Goal: Information Seeking & Learning: Learn about a topic

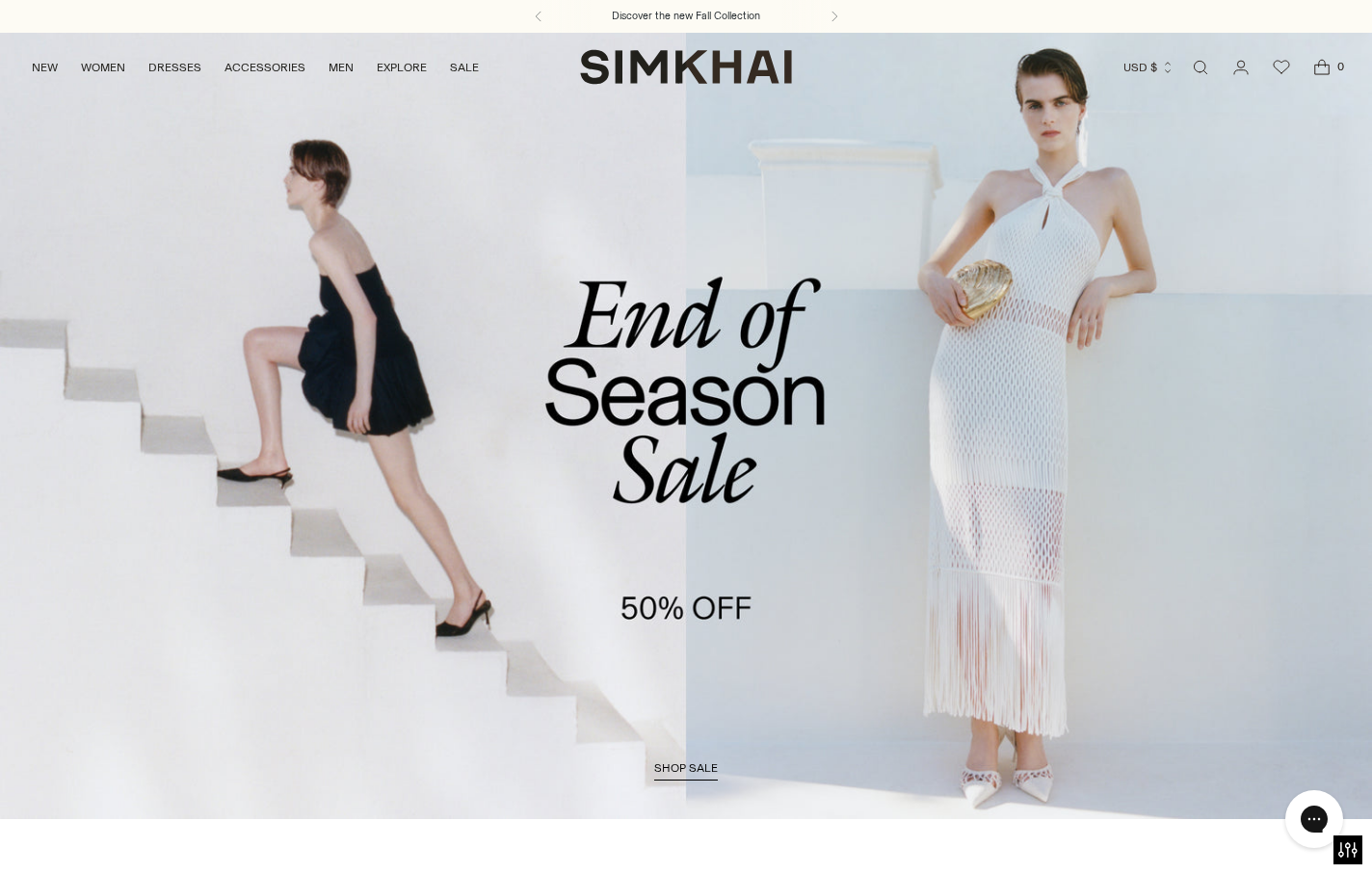
scroll to position [853, 0]
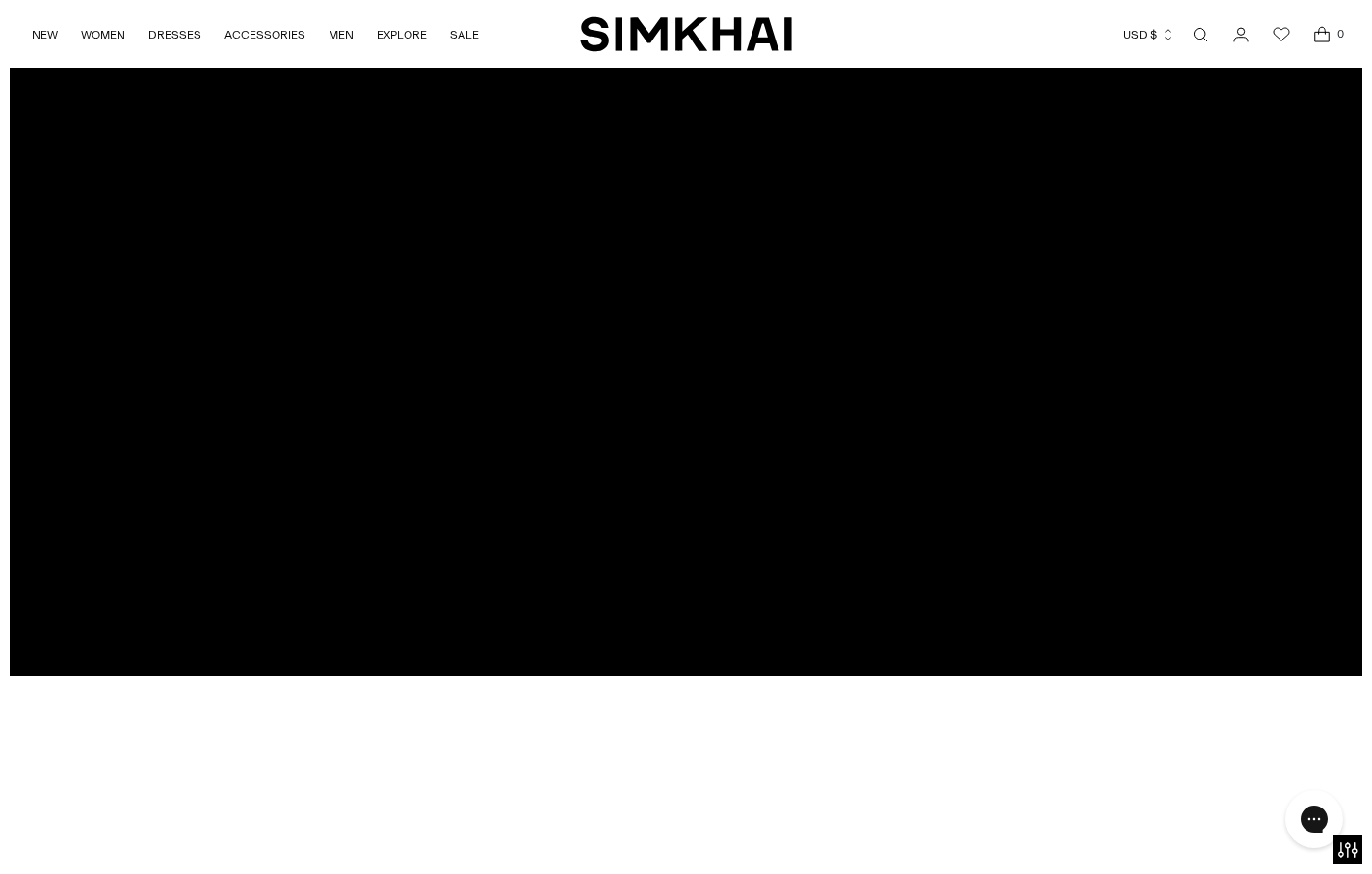
click at [728, 312] on div at bounding box center [686, 293] width 1353 height 767
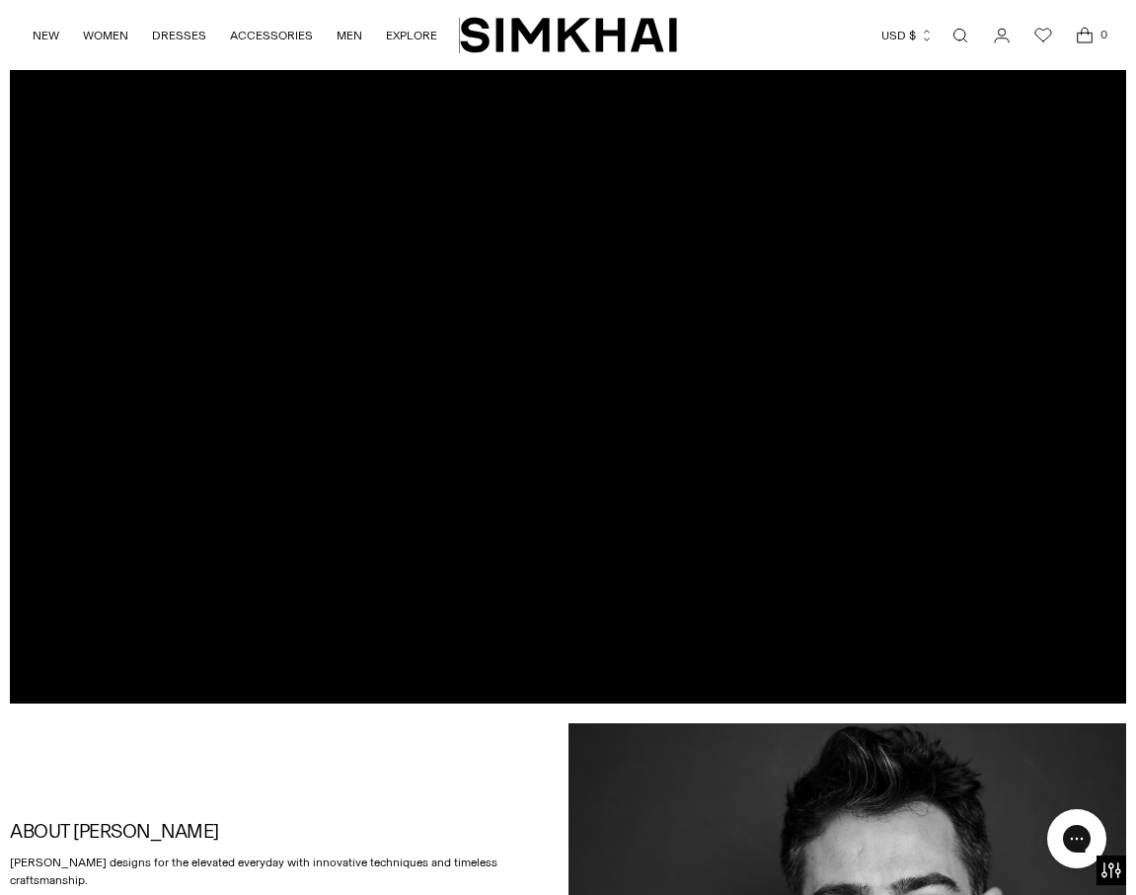
scroll to position [21, 0]
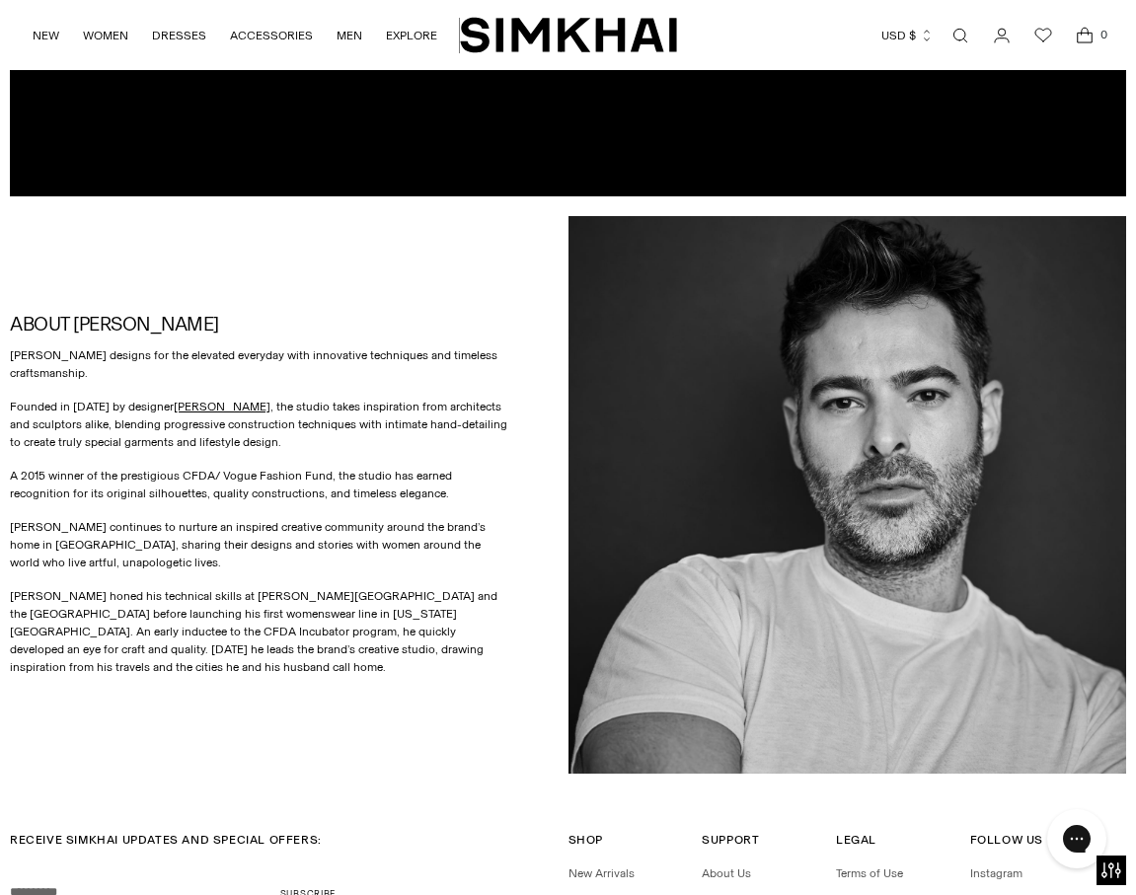
scroll to position [555, 0]
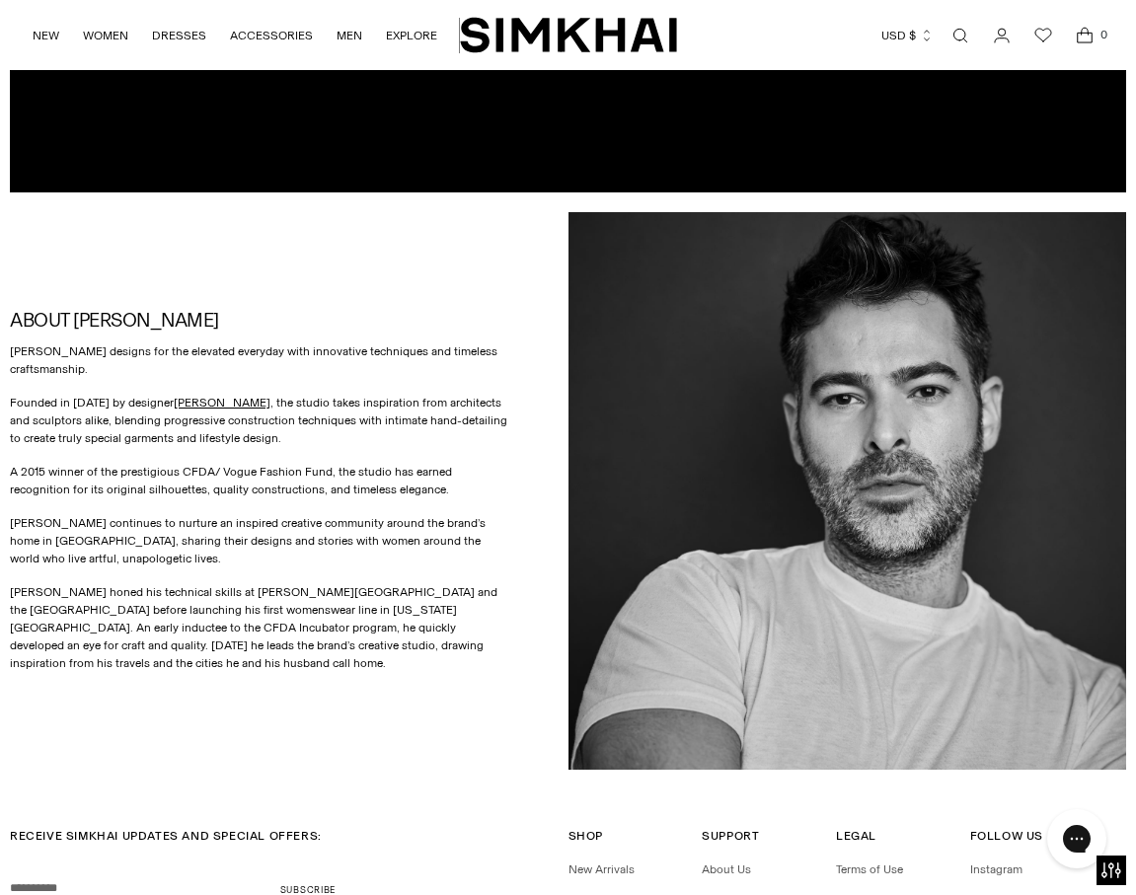
click at [281, 674] on div "ABOUT SIMKHAI SIMKHAI designs for the elevated everyday with innovative techniq…" at bounding box center [289, 491] width 559 height 559
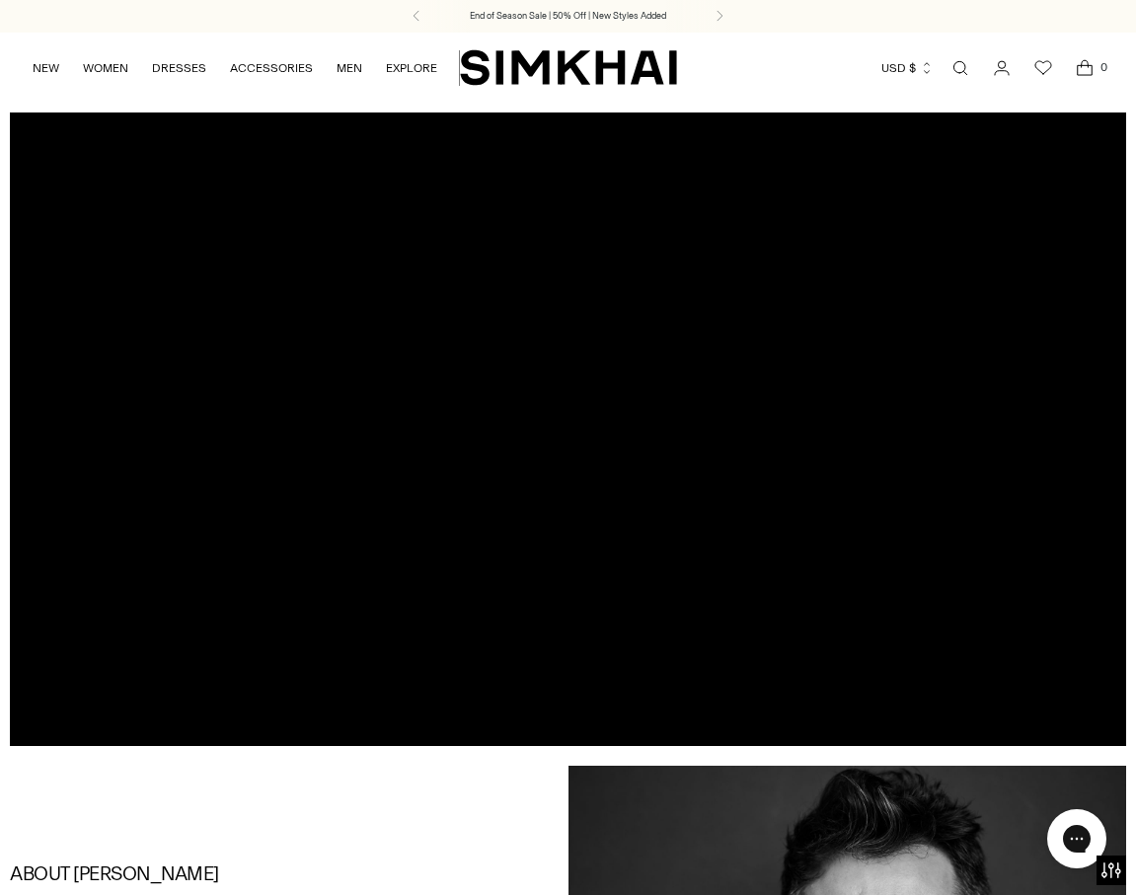
scroll to position [0, 0]
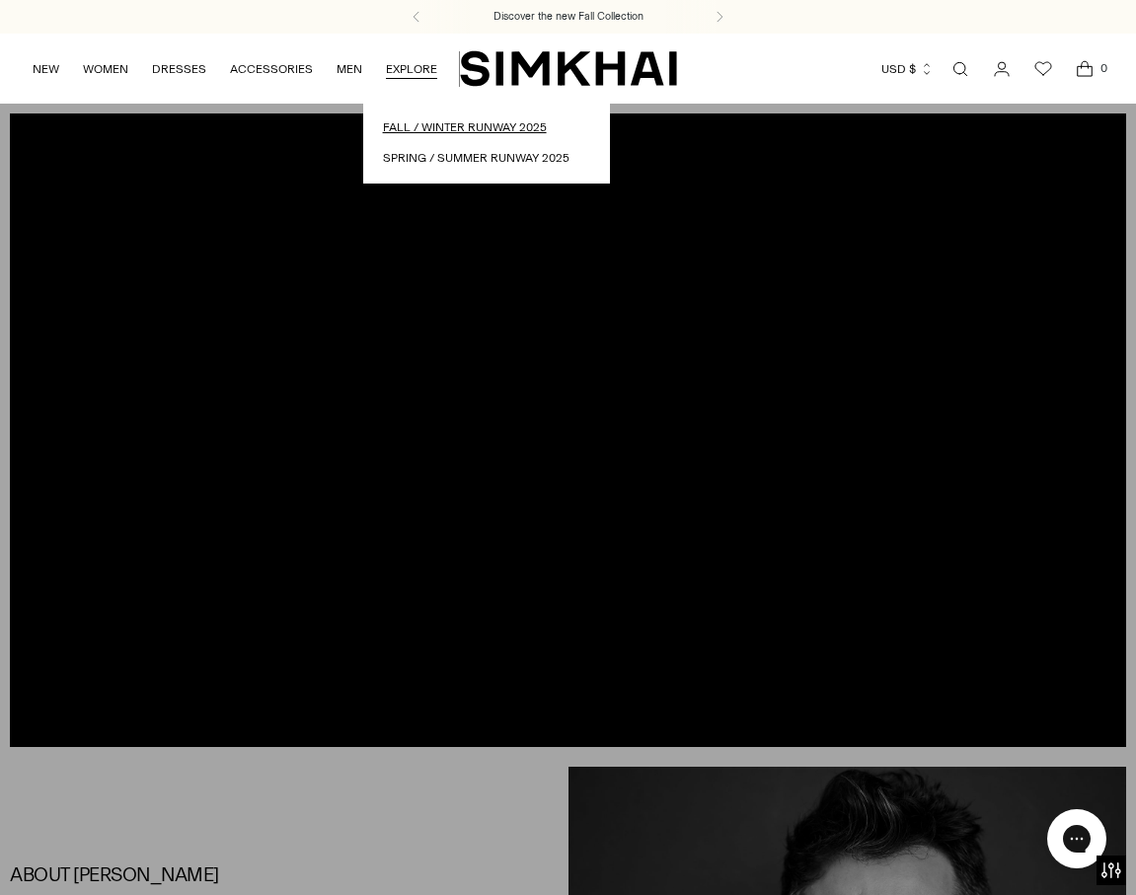
click at [447, 134] on link "Fall / Winter Runway 2025" at bounding box center [486, 127] width 207 height 19
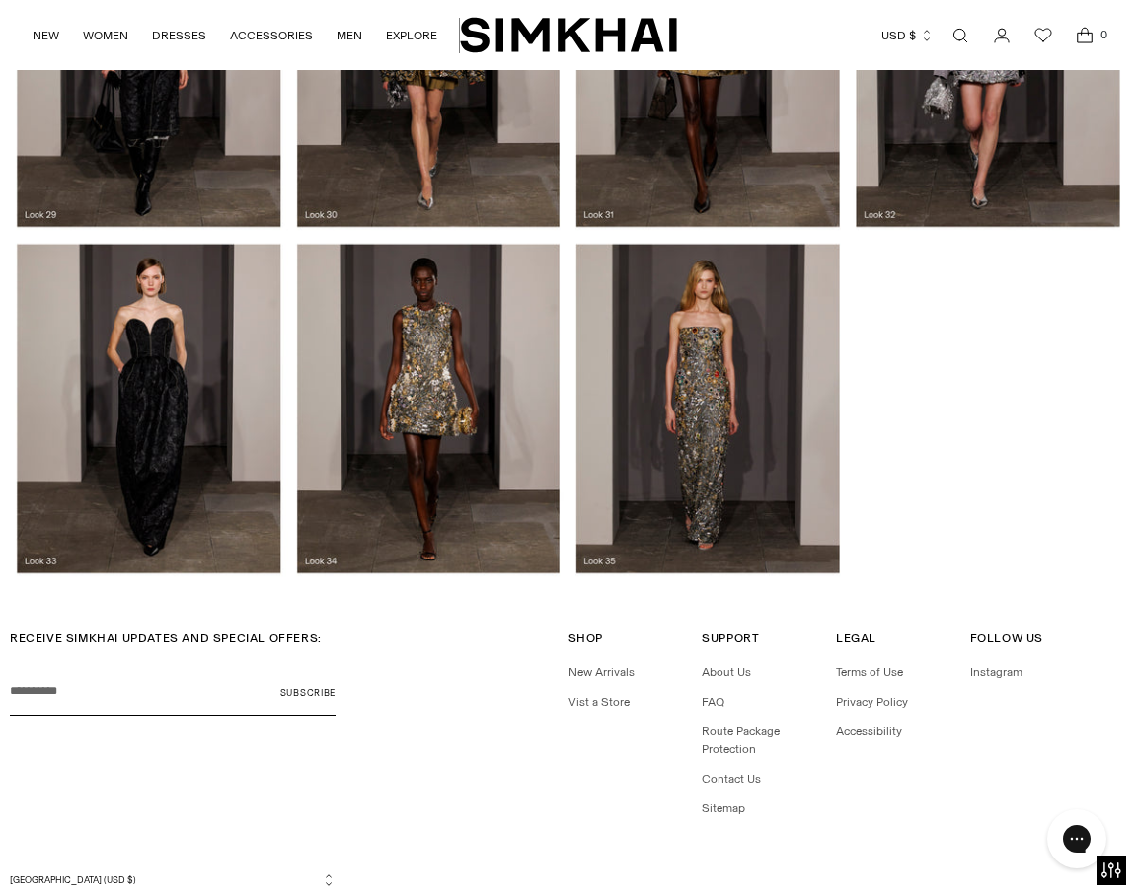
scroll to position [3201, 0]
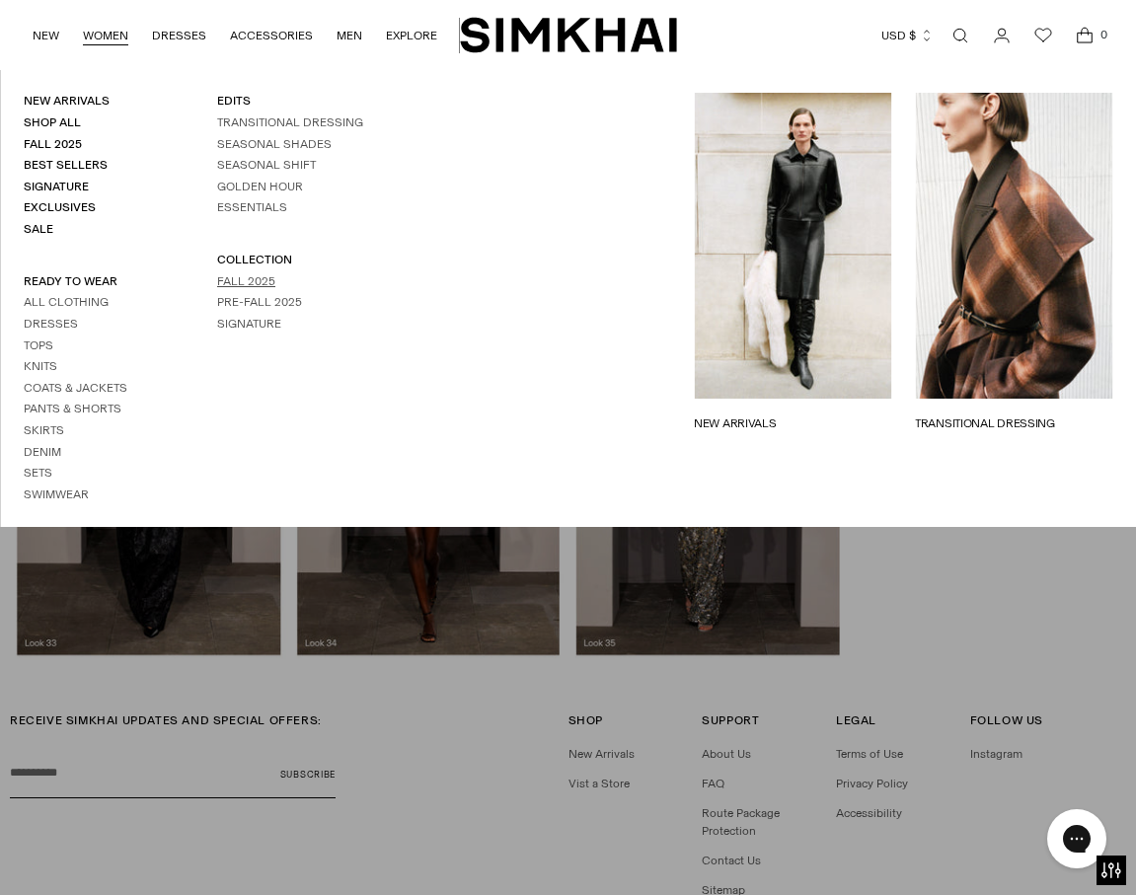
click at [254, 283] on link "Fall 2025" at bounding box center [246, 281] width 58 height 14
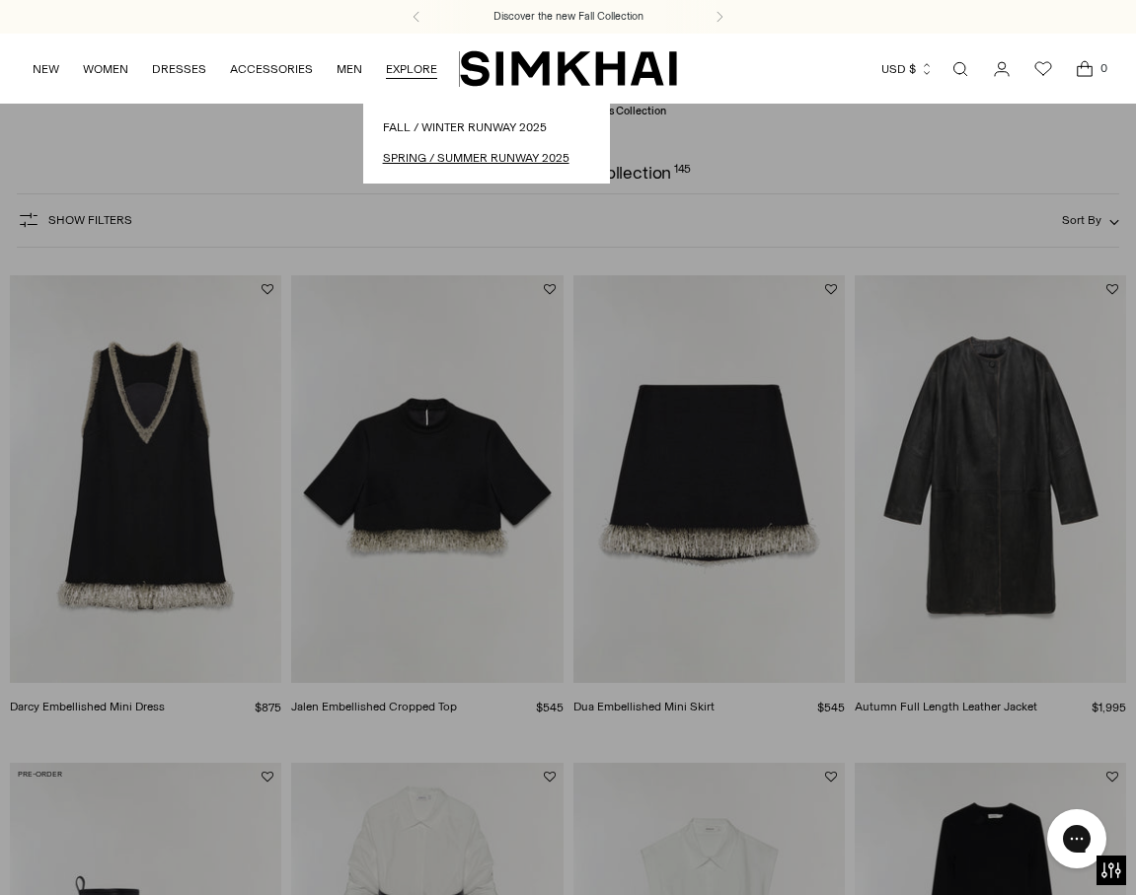
click at [448, 159] on link "Spring / Summer Runway 2025" at bounding box center [486, 158] width 207 height 19
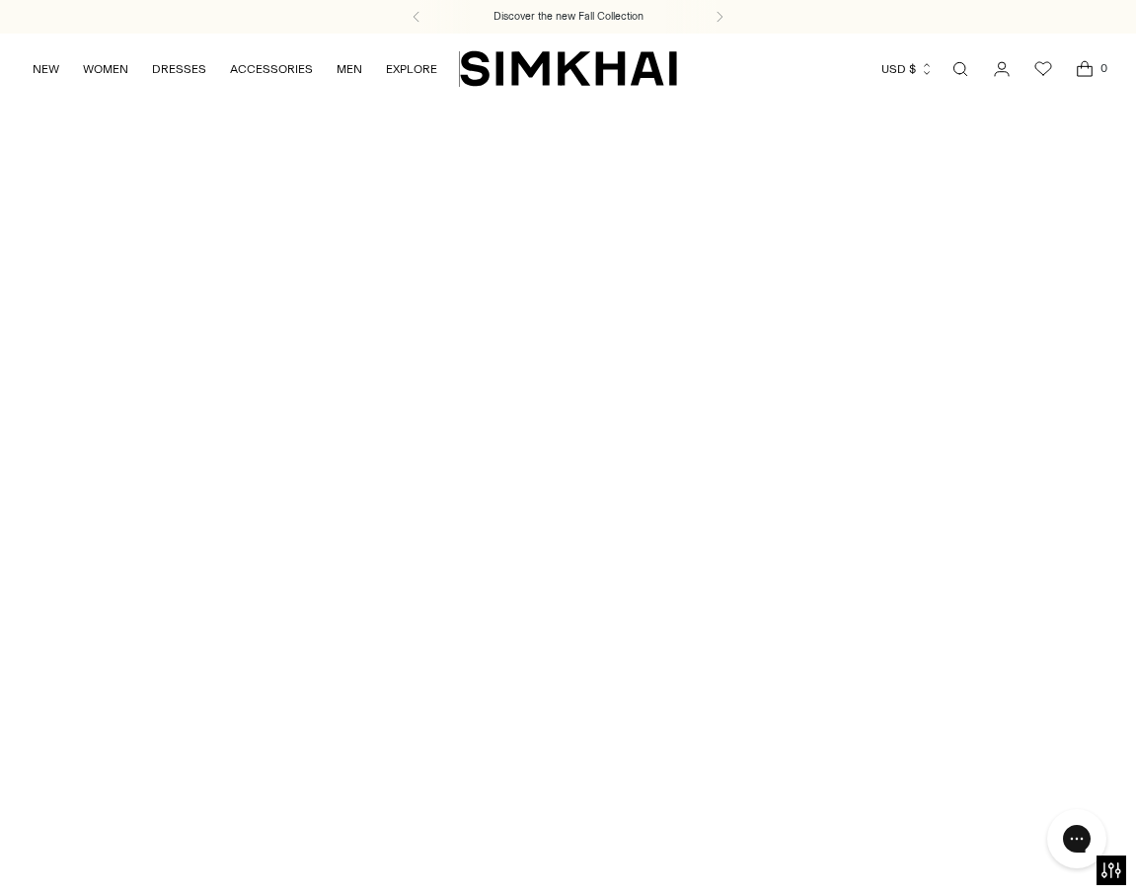
click at [437, 623] on div at bounding box center [568, 425] width 1136 height 643
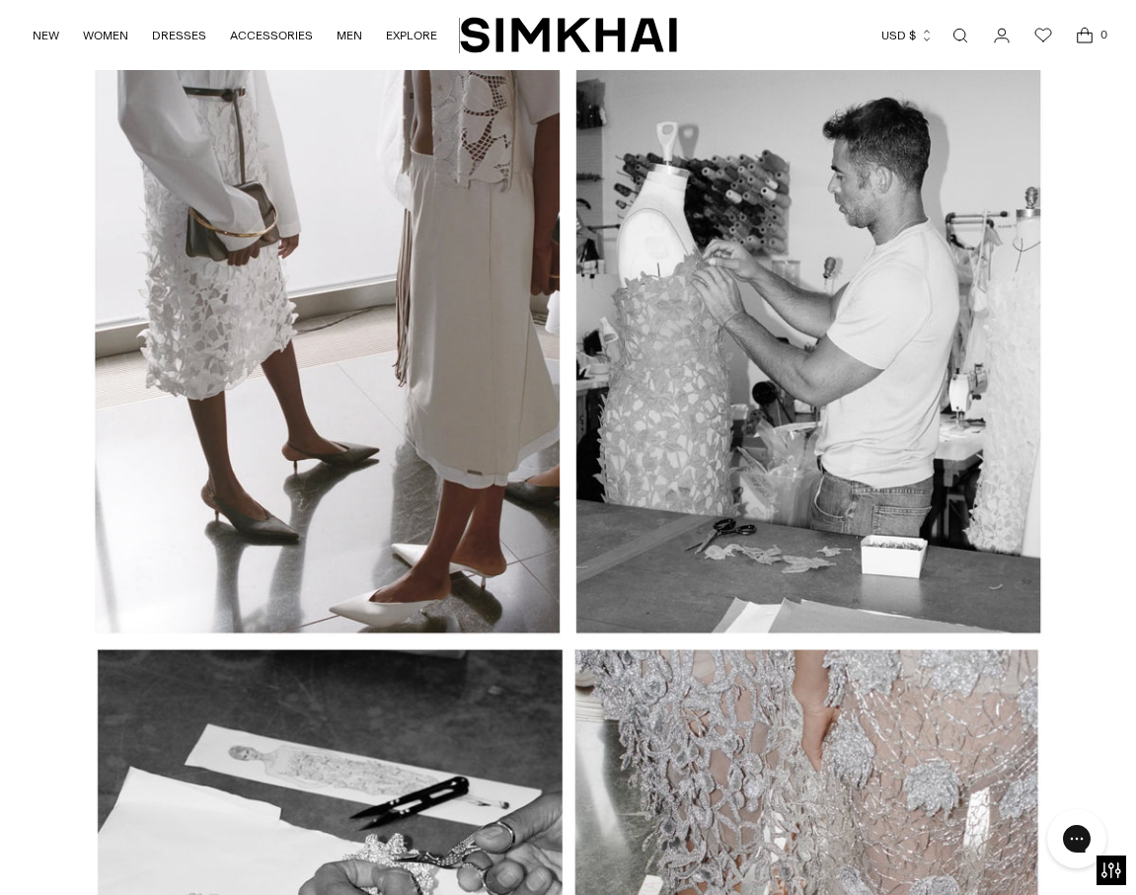
scroll to position [4464, 0]
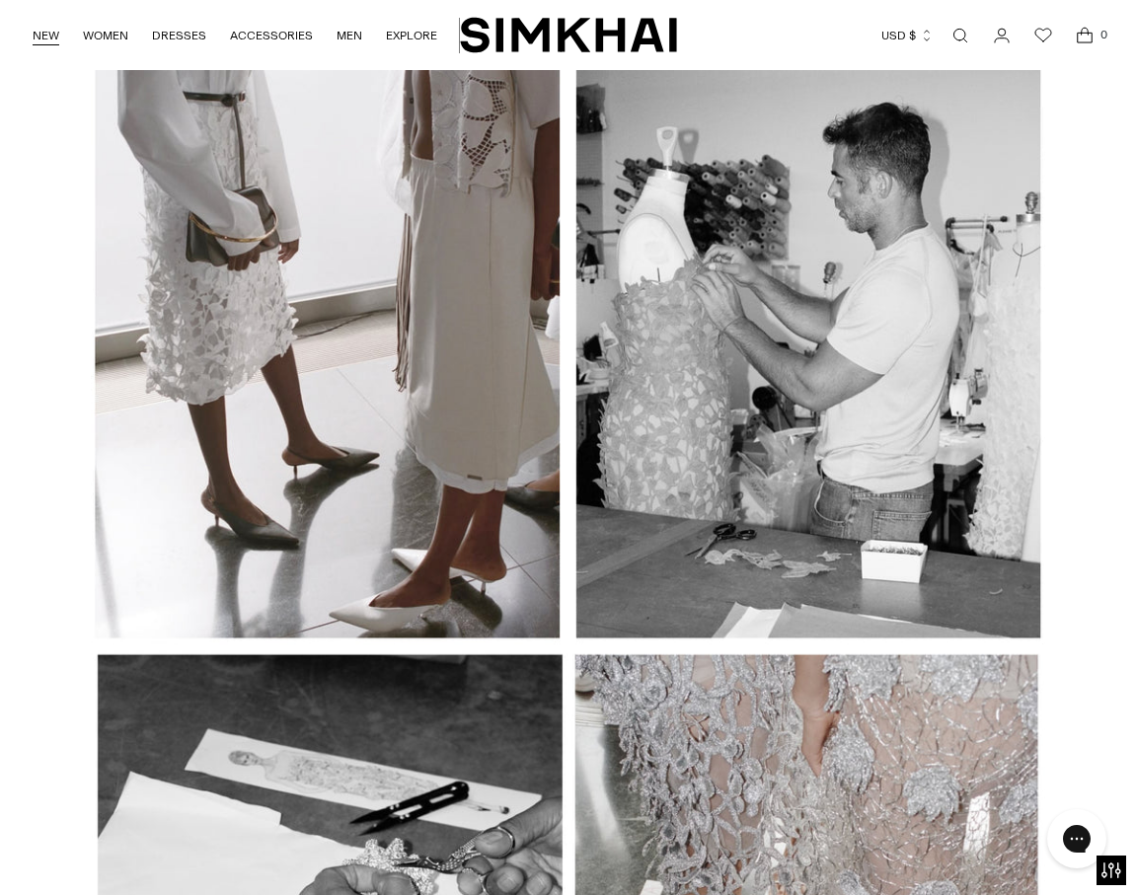
click at [44, 43] on link "NEW" at bounding box center [46, 35] width 27 height 43
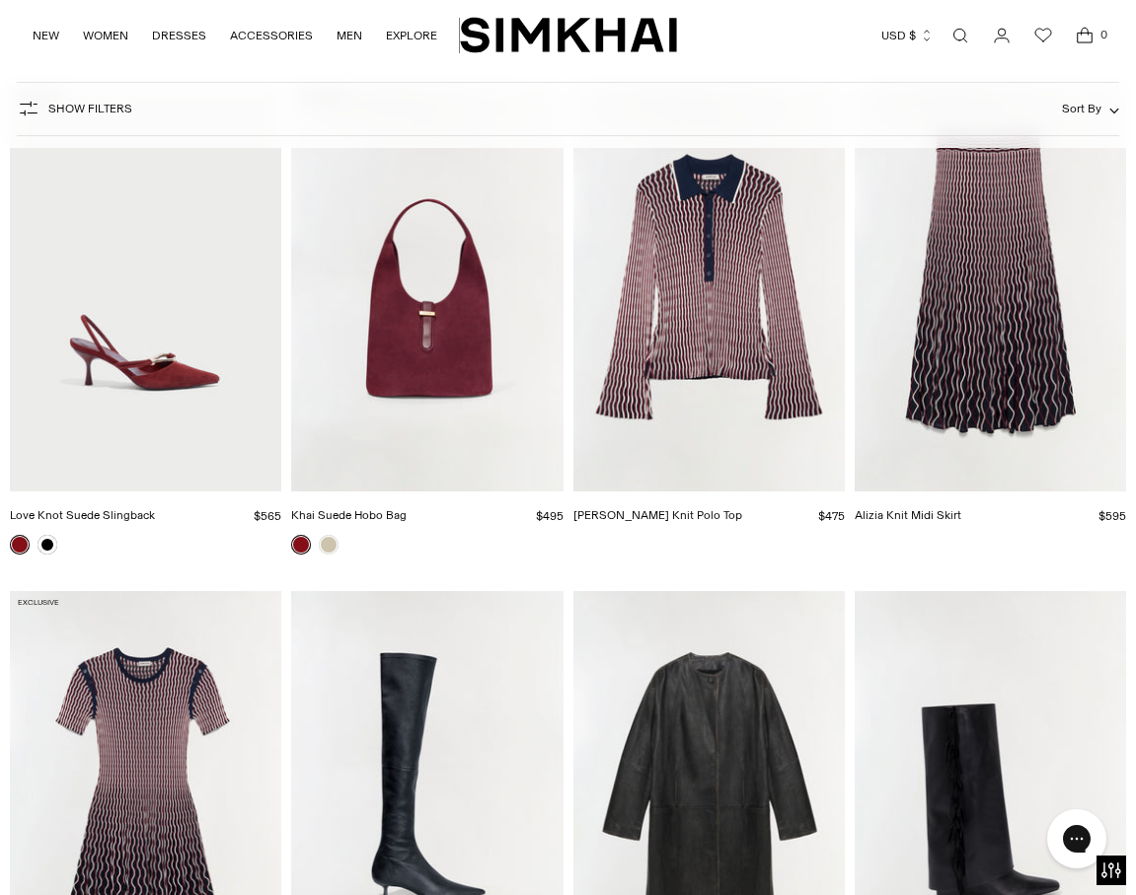
scroll to position [3703, 0]
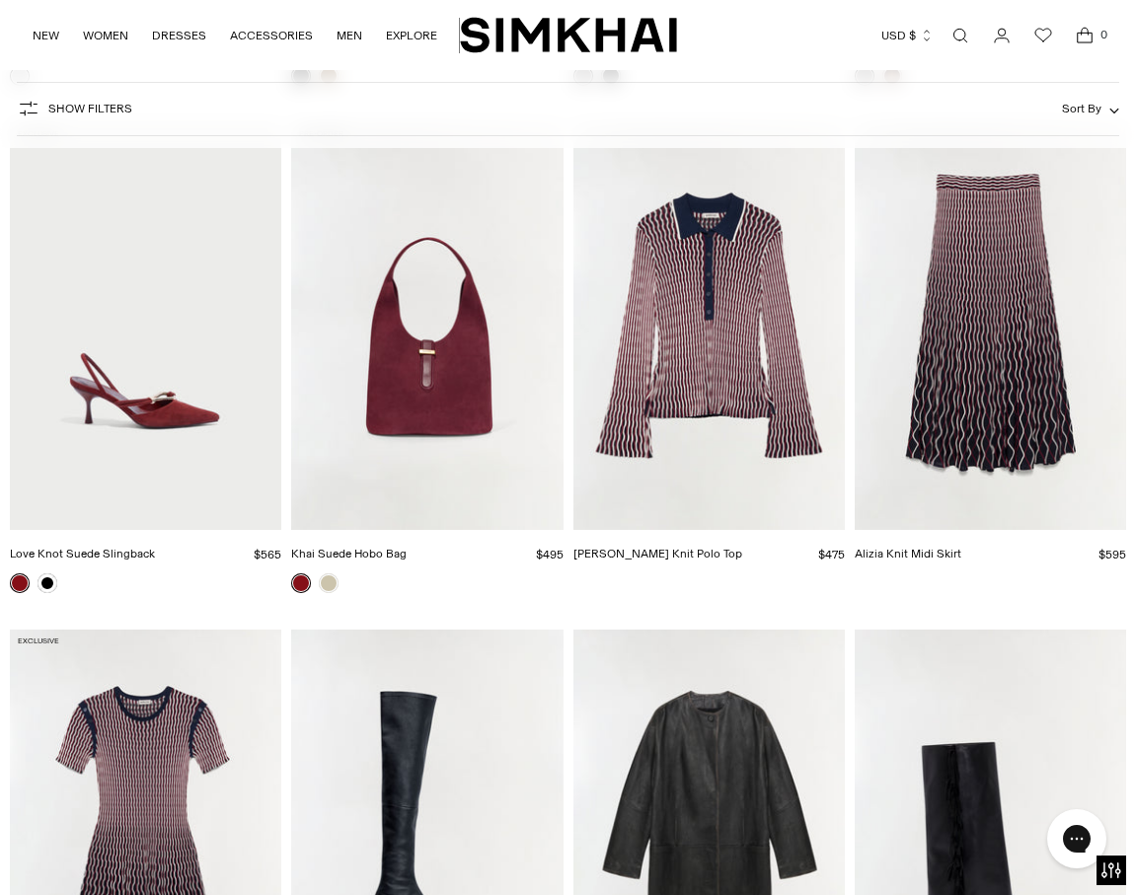
click at [0, 0] on img "Alizia Knit Midi Skirt" at bounding box center [0, 0] width 0 height 0
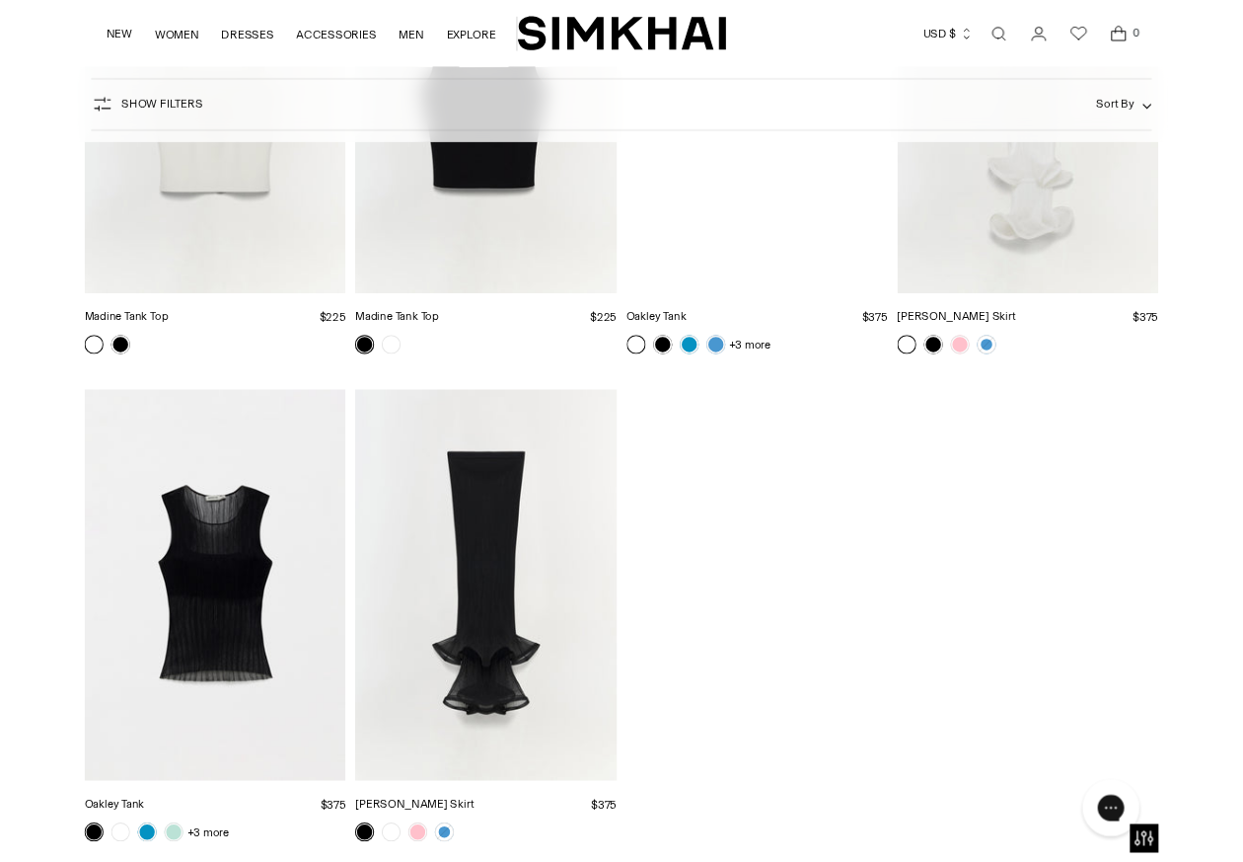
scroll to position [36461, 0]
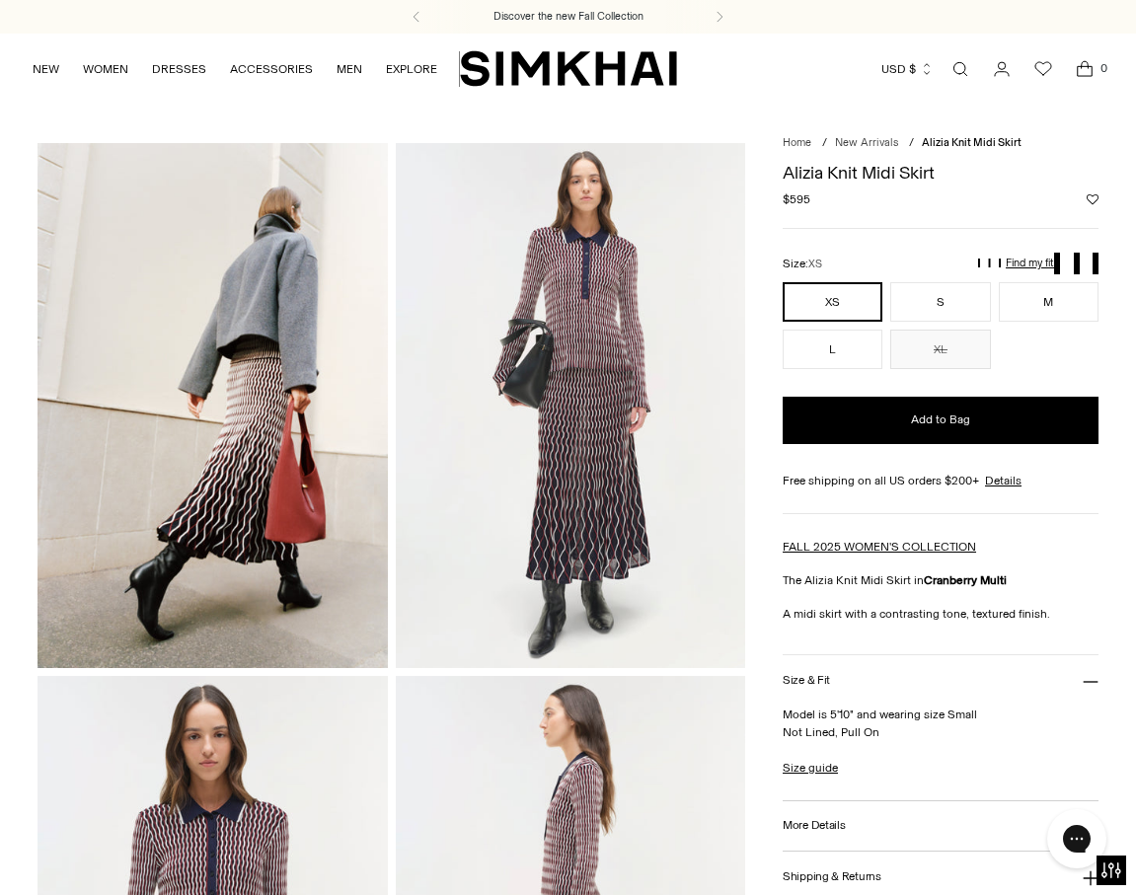
click at [580, 461] on img at bounding box center [571, 405] width 350 height 525
